Goal: Navigation & Orientation: Find specific page/section

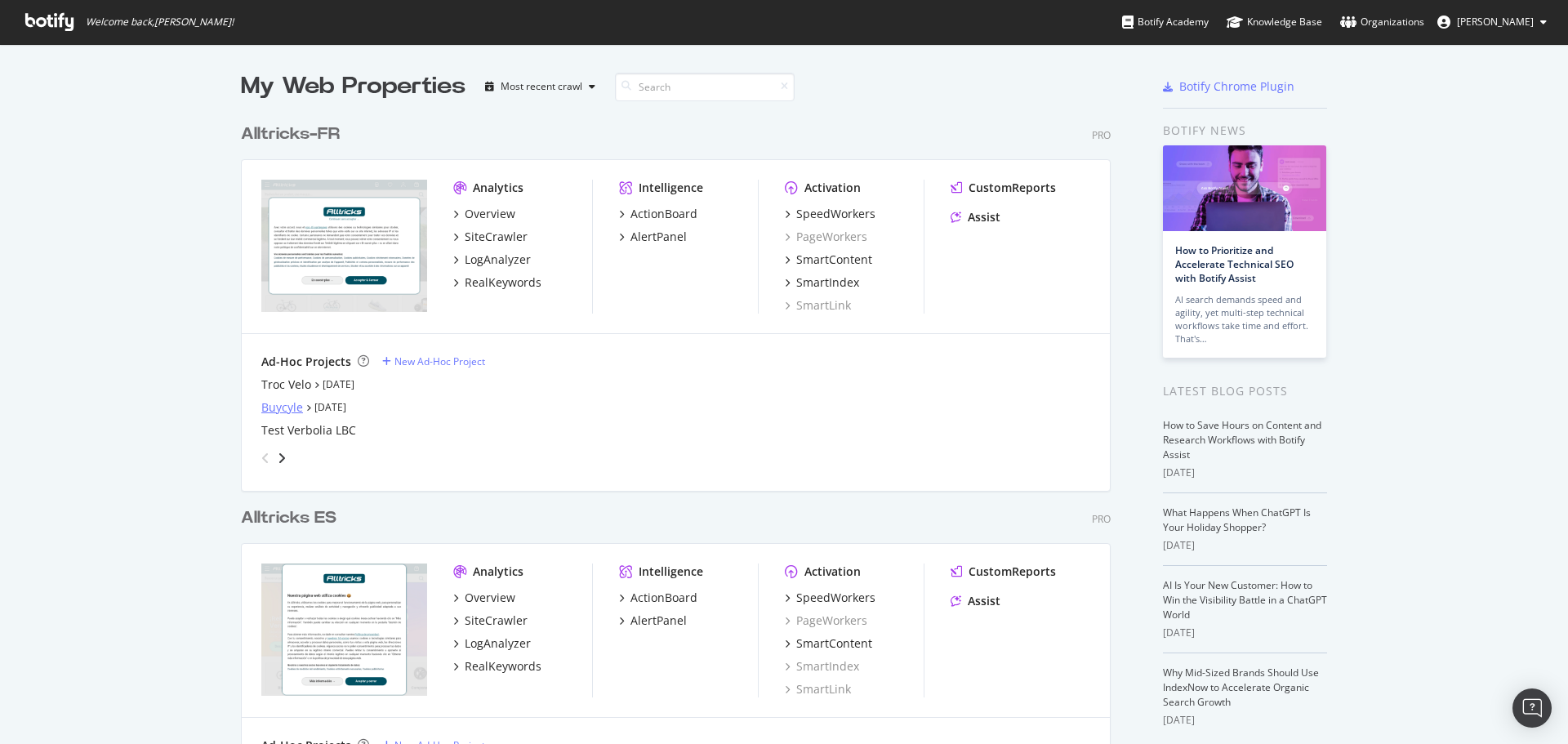
click at [279, 404] on div "Buycyle" at bounding box center [282, 407] width 42 height 16
